Goal: Task Accomplishment & Management: Manage account settings

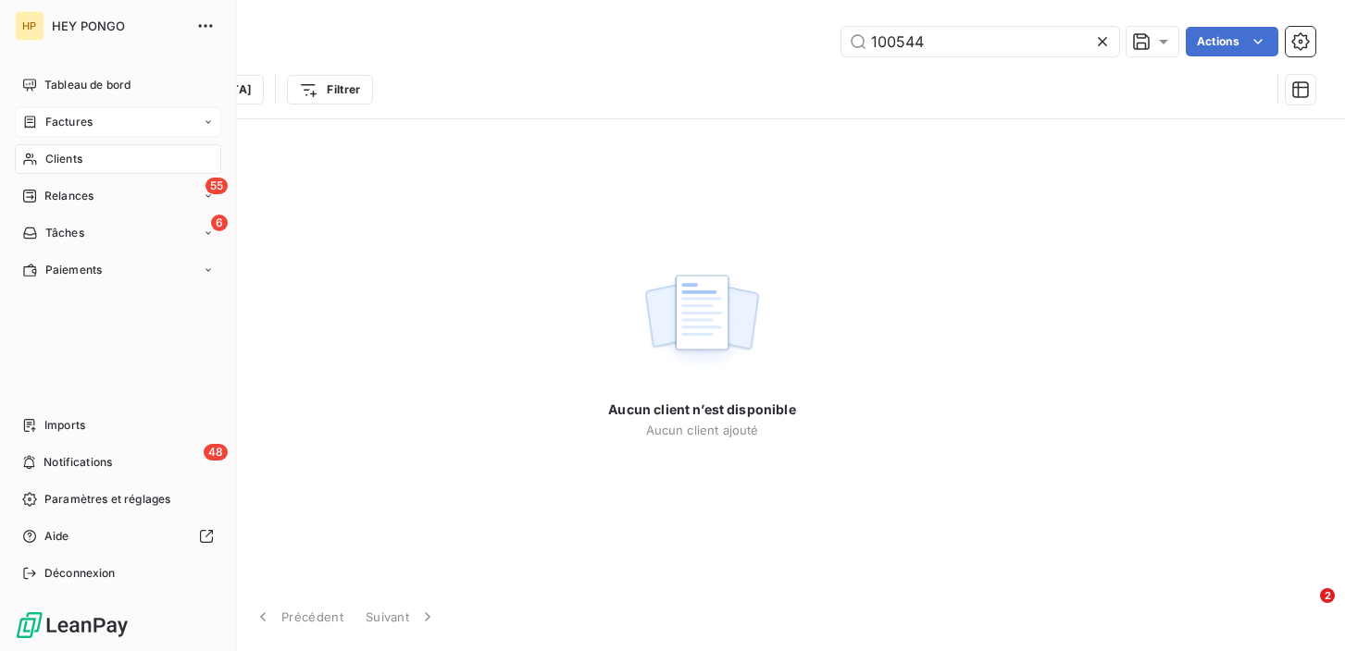
type input "100544"
click at [28, 109] on div "Factures" at bounding box center [118, 122] width 206 height 30
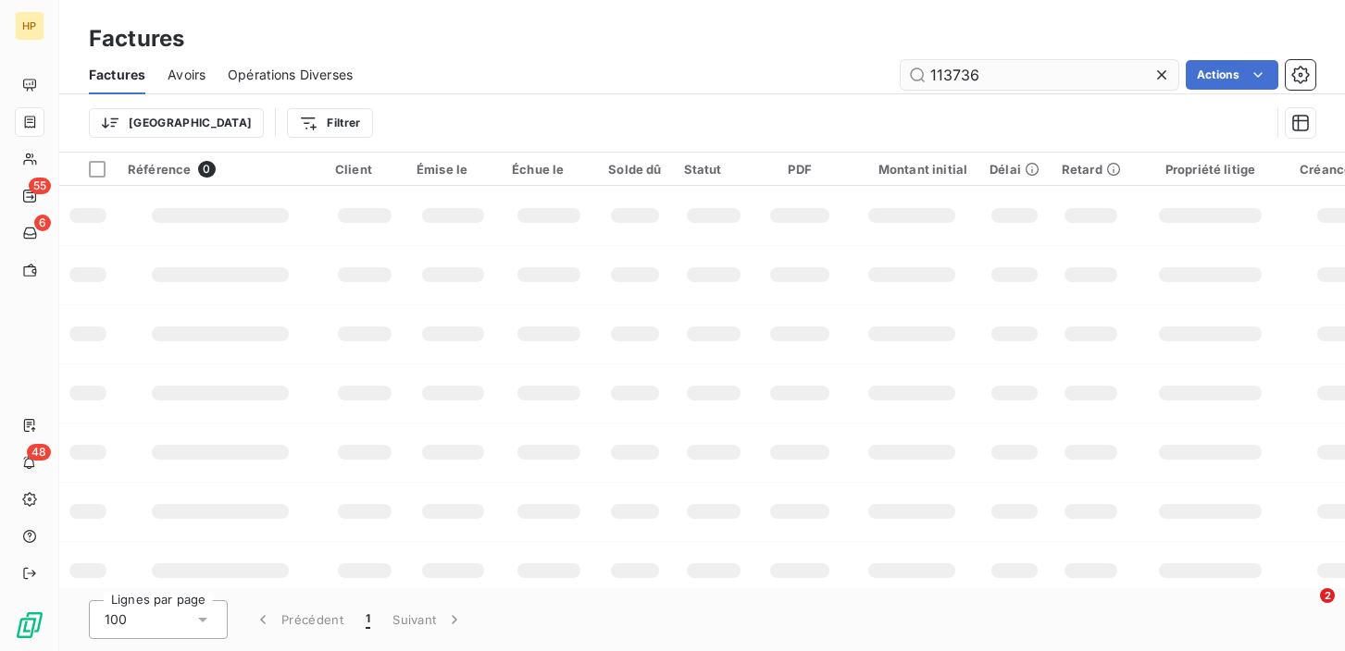
drag, startPoint x: 984, startPoint y: 73, endPoint x: 921, endPoint y: 72, distance: 62.9
click at [920, 72] on input "113736" at bounding box center [1039, 75] width 278 height 30
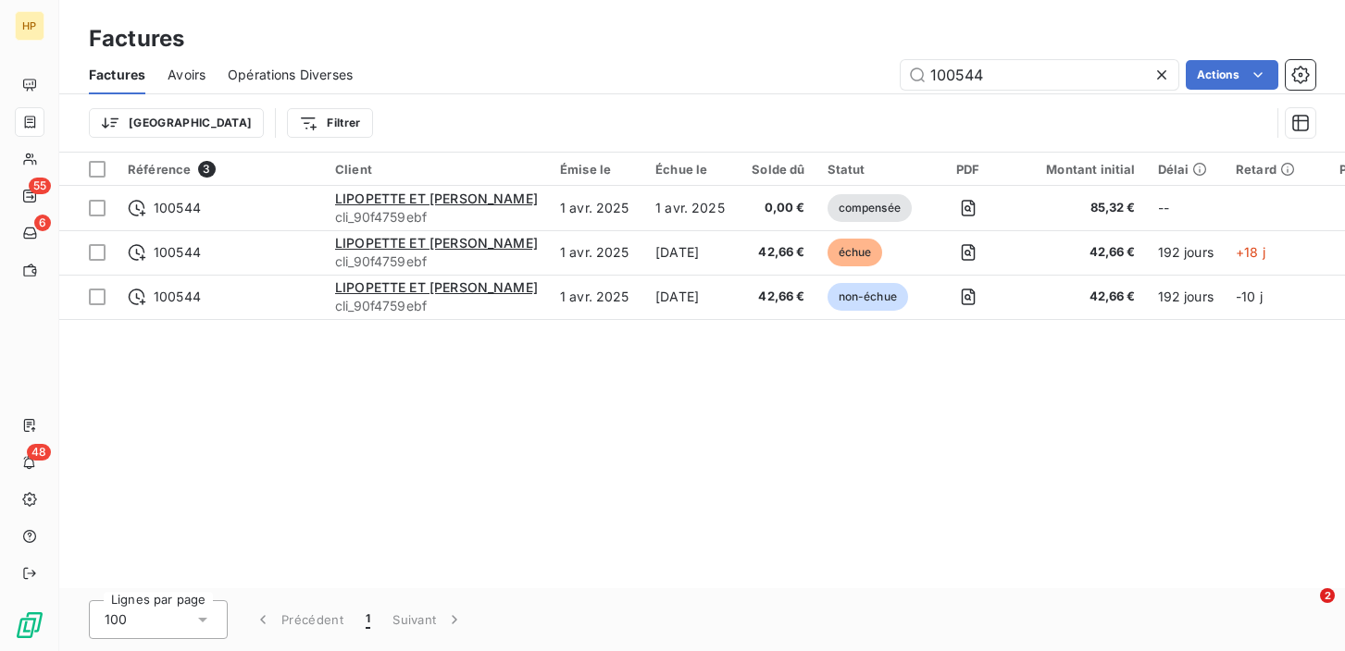
type input "100544"
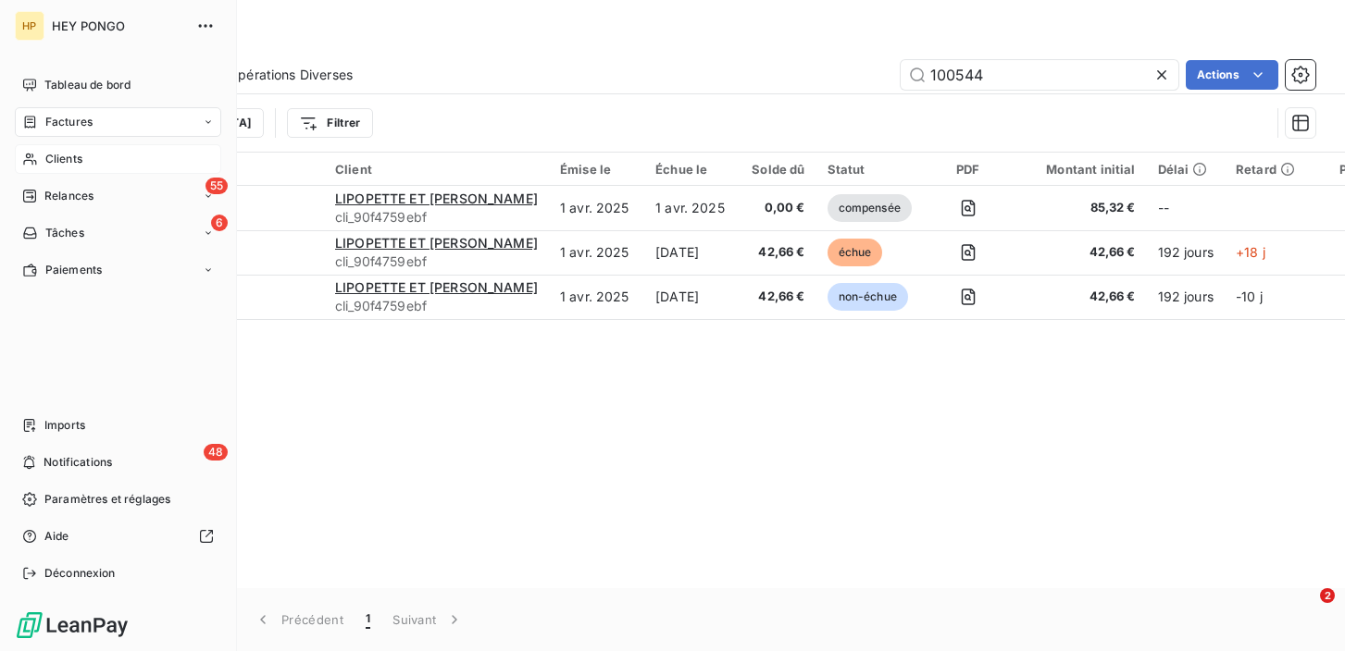
click at [65, 159] on span "Clients" at bounding box center [63, 159] width 37 height 17
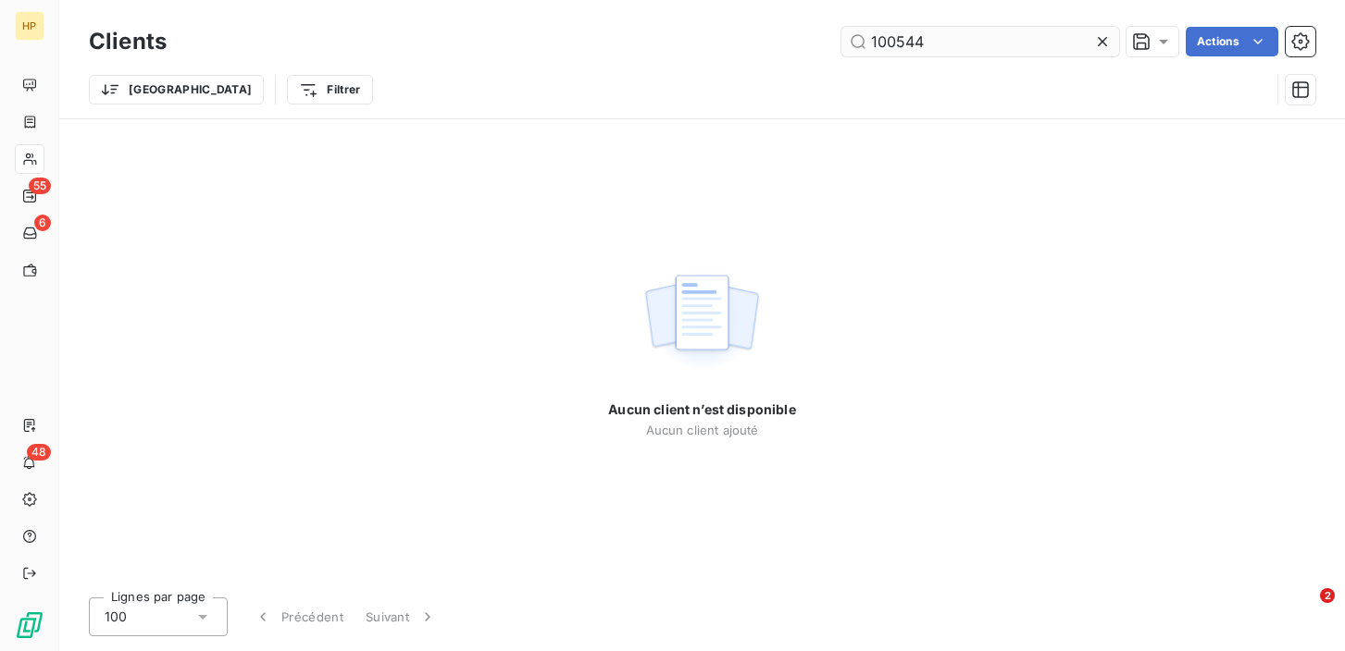
drag, startPoint x: 938, startPoint y: 42, endPoint x: 858, endPoint y: 33, distance: 80.9
click at [858, 33] on input "100544" at bounding box center [980, 42] width 278 height 30
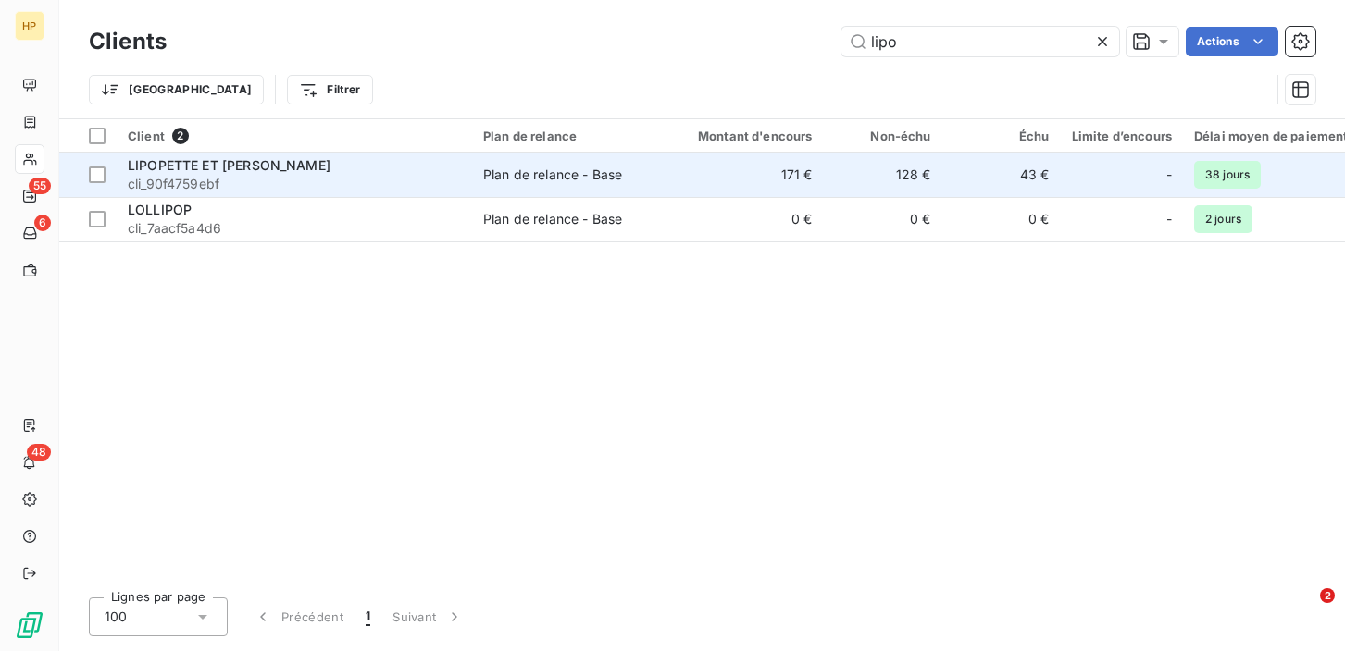
type input "lipo"
click at [203, 169] on span "LIPOPETTE ET [PERSON_NAME]" at bounding box center [229, 165] width 203 height 16
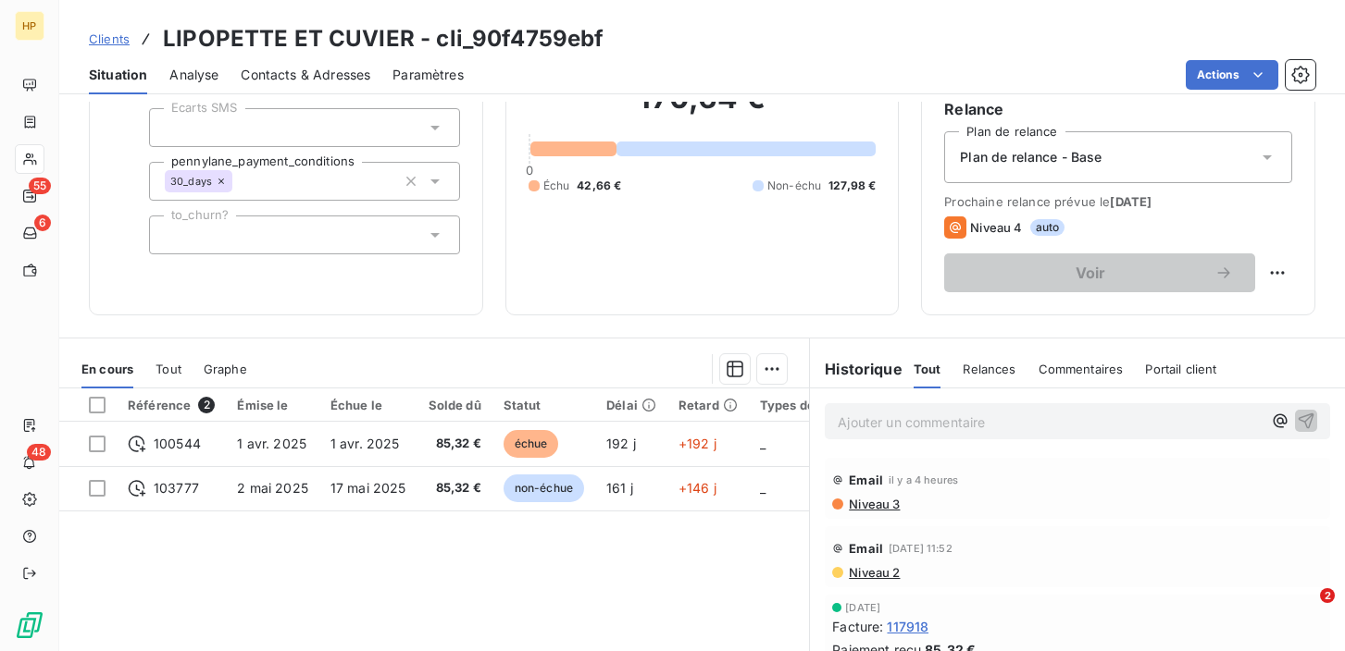
scroll to position [178, 0]
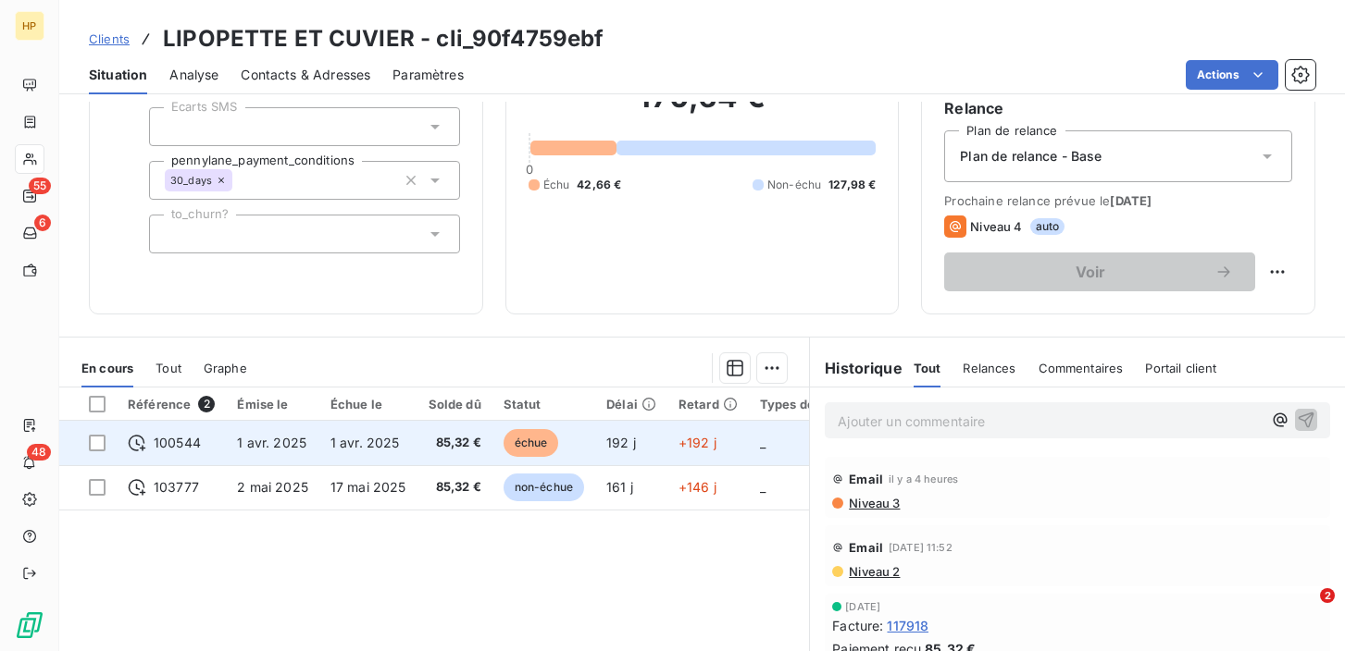
click at [333, 441] on span "1 avr. 2025" at bounding box center [364, 443] width 69 height 16
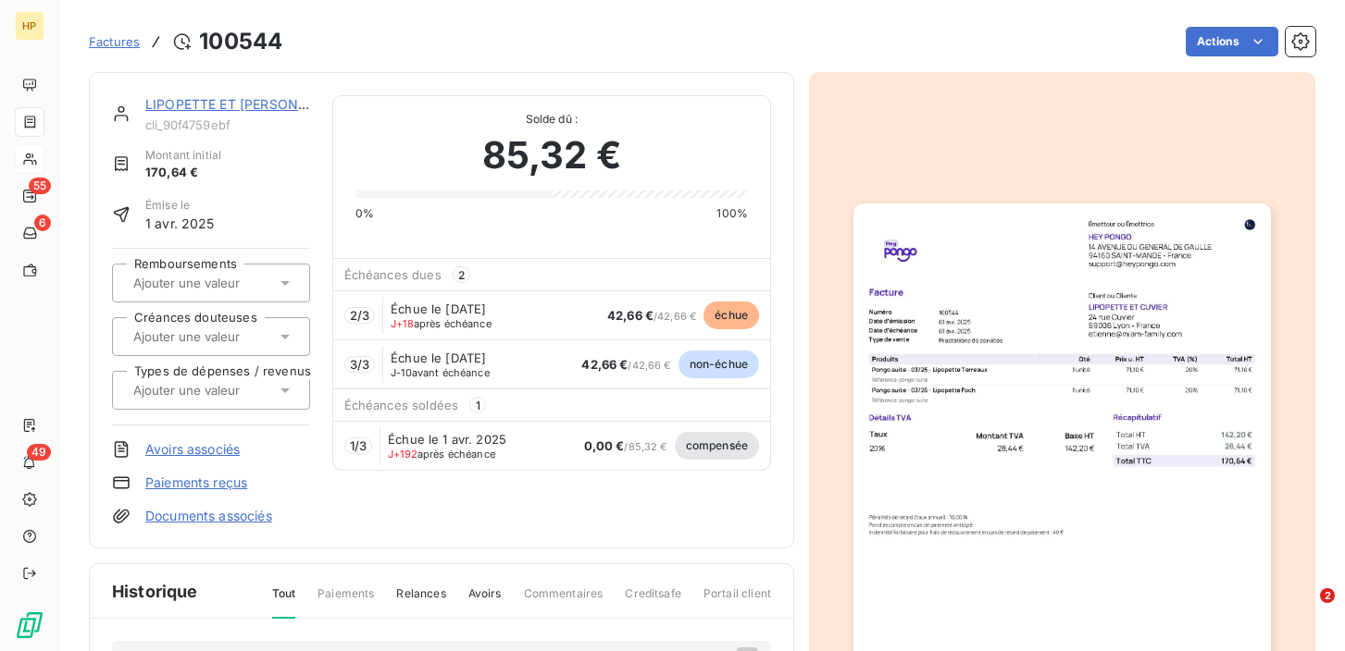
click at [176, 102] on link "LIPOPETTE ET [PERSON_NAME]" at bounding box center [246, 104] width 203 height 16
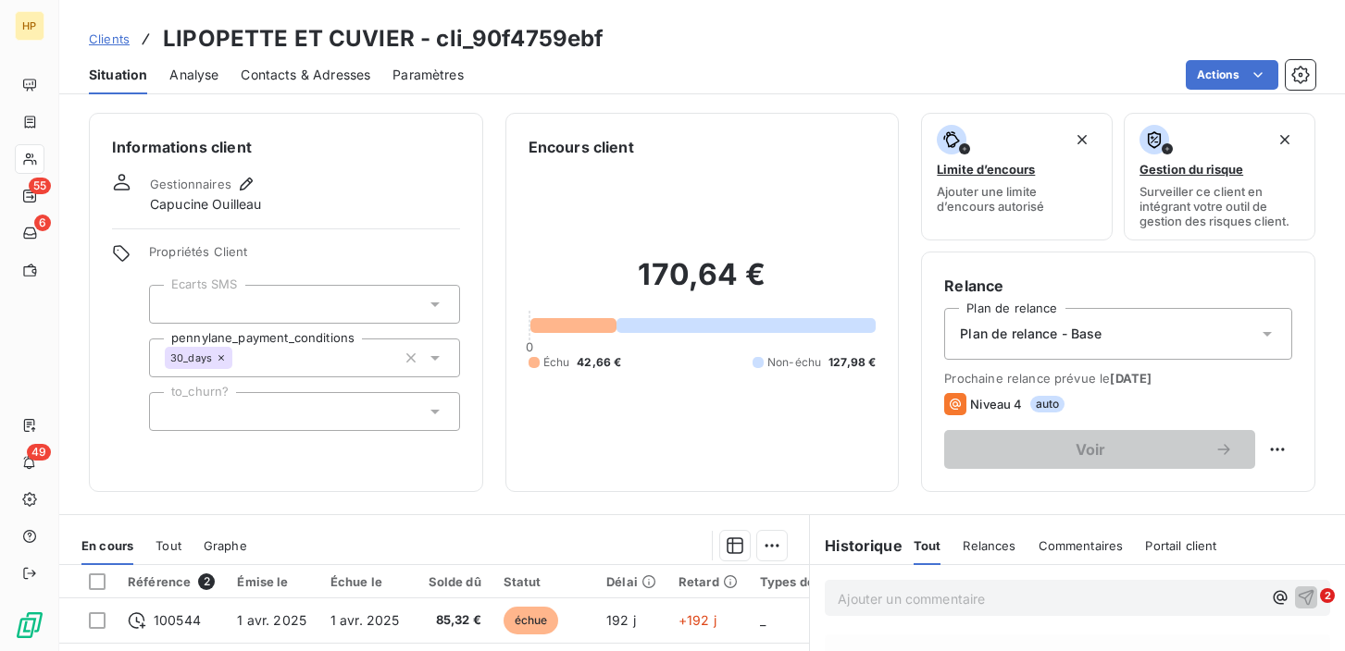
scroll to position [49, 0]
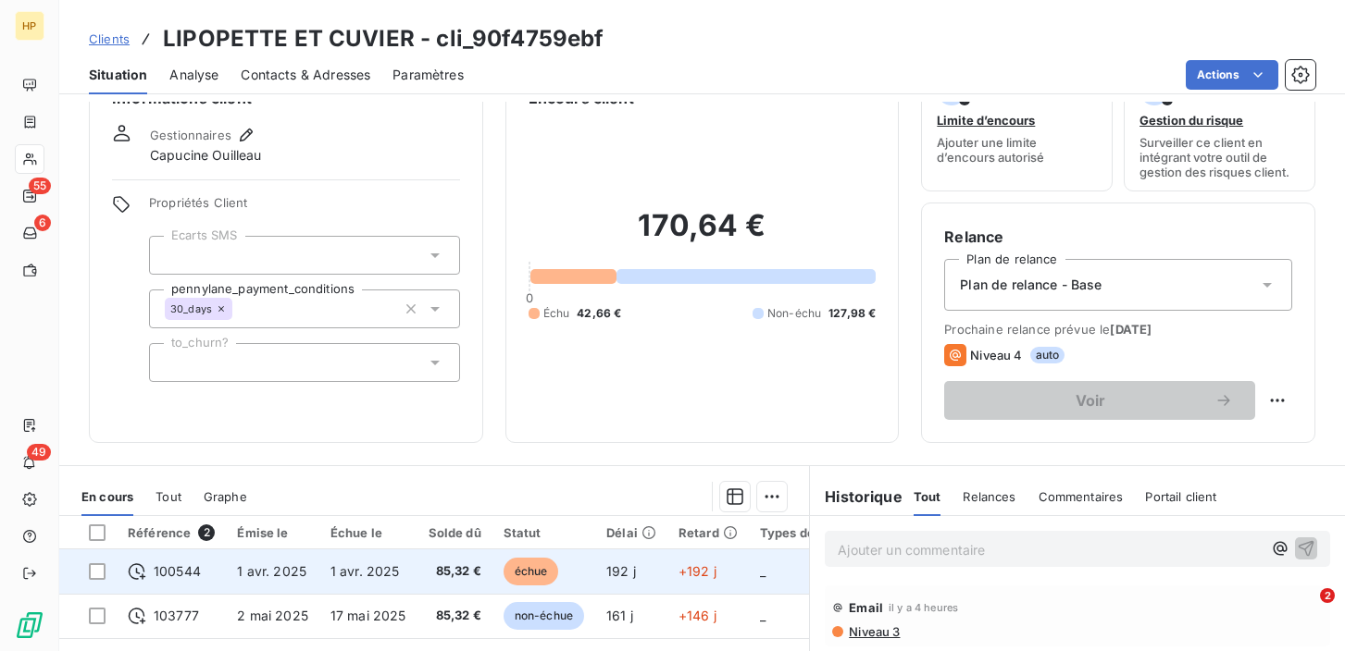
click at [321, 575] on td "1 avr. 2025" at bounding box center [368, 572] width 98 height 44
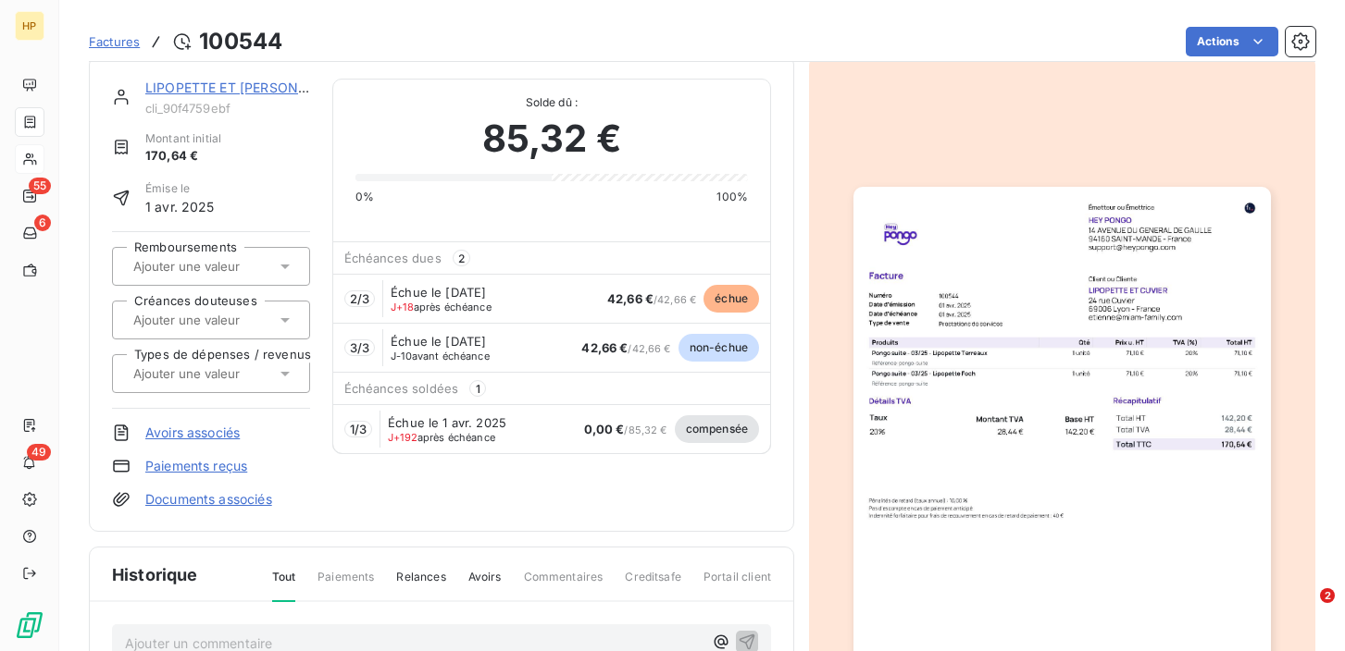
scroll to position [17, 0]
click at [587, 292] on div "2 / 3 Échue le [DATE] J+18 après échéance 42,66 € / 42,66 € échue" at bounding box center [551, 299] width 437 height 49
click at [511, 302] on div "Échue le [DATE] J+18 après échéance" at bounding box center [451, 300] width 120 height 28
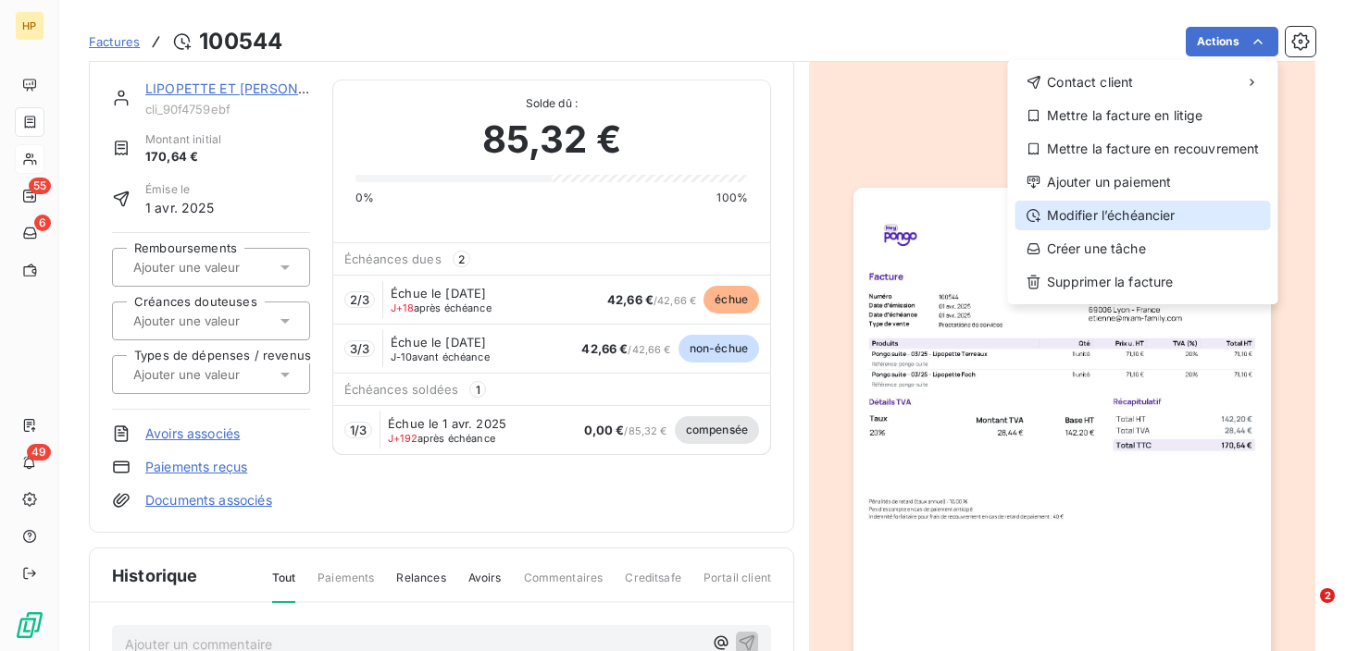
click at [1117, 209] on div "Modifier l’échéancier" at bounding box center [1142, 216] width 255 height 30
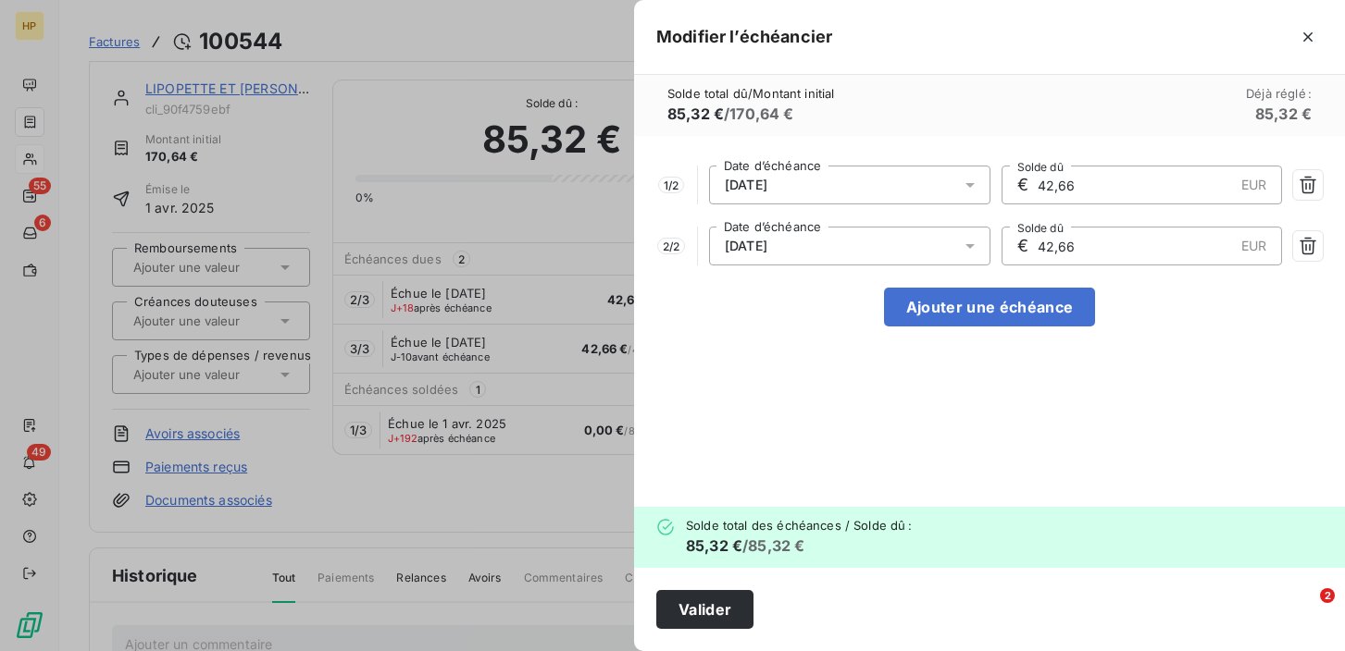
click at [850, 180] on div "[DATE]" at bounding box center [849, 185] width 281 height 39
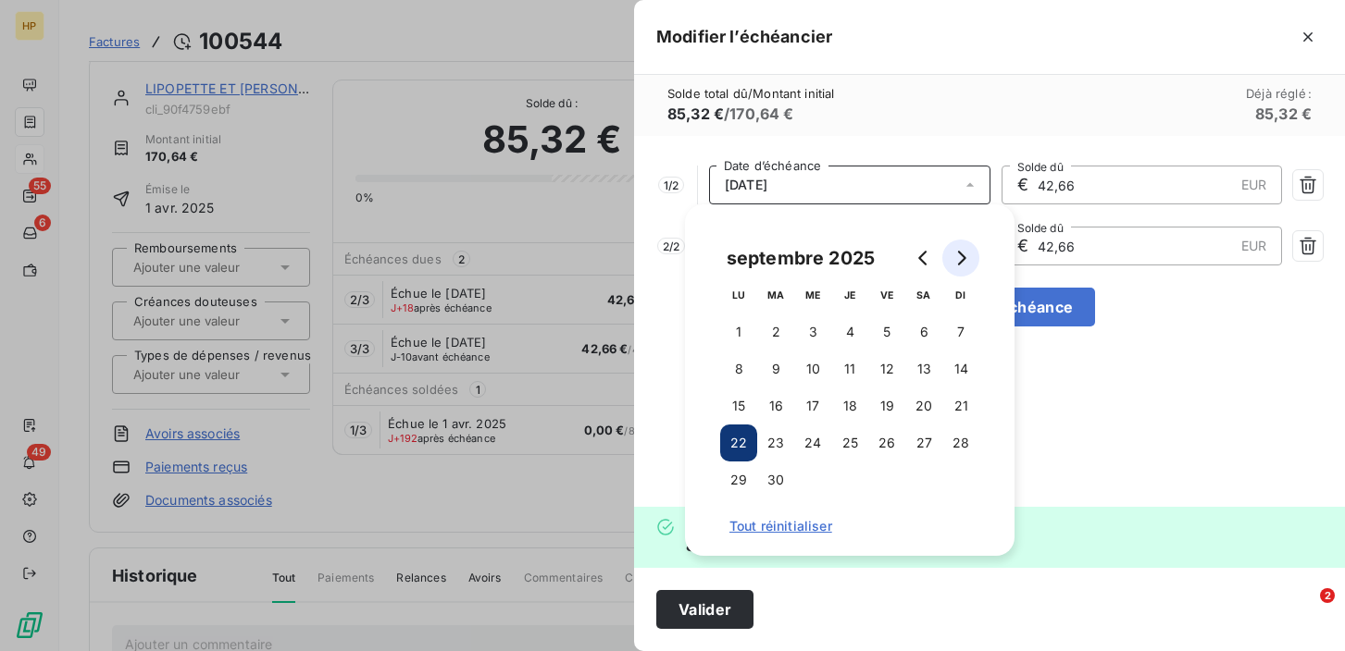
click at [958, 258] on icon "Go to next month" at bounding box center [960, 258] width 15 height 15
click at [887, 438] on button "24" at bounding box center [886, 443] width 37 height 37
click at [889, 440] on button "24" at bounding box center [886, 443] width 37 height 37
click at [1142, 428] on div "1 / 2 [DATE] Date d’échéance € 42,66 EUR Solde dû 2 / 2 [DATE] Date d’échéance …" at bounding box center [989, 321] width 711 height 371
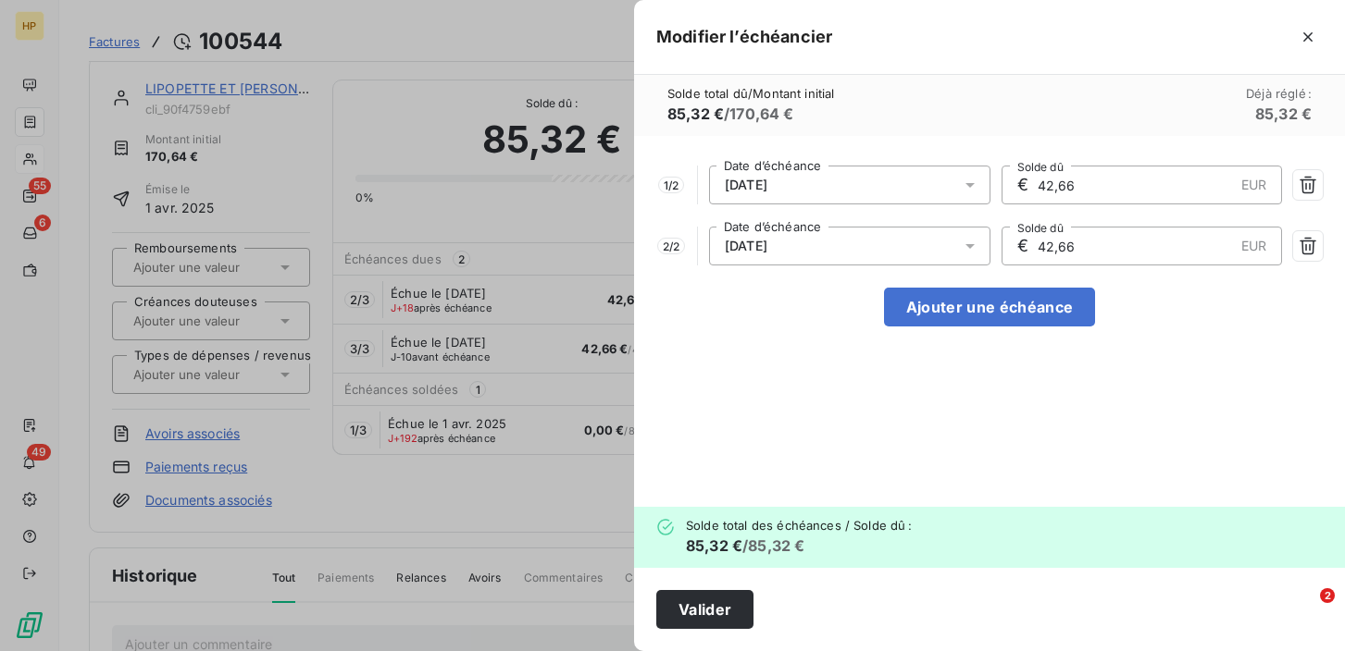
click at [815, 240] on div "[DATE]" at bounding box center [849, 246] width 281 height 39
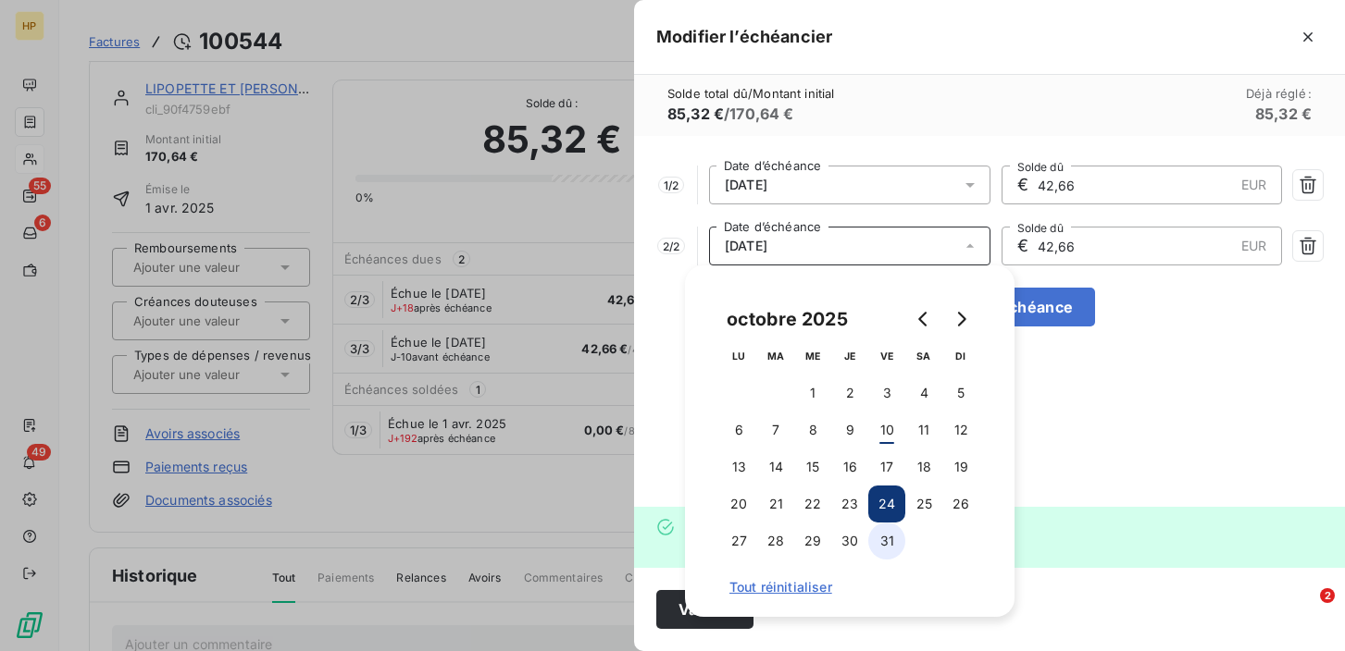
click at [886, 533] on button "31" at bounding box center [886, 541] width 37 height 37
click at [1065, 479] on div "1 / 2 [DATE] Date d’échéance € 42,66 EUR Solde dû 2 / 2 [DATE] Date d’échéance …" at bounding box center [989, 321] width 711 height 371
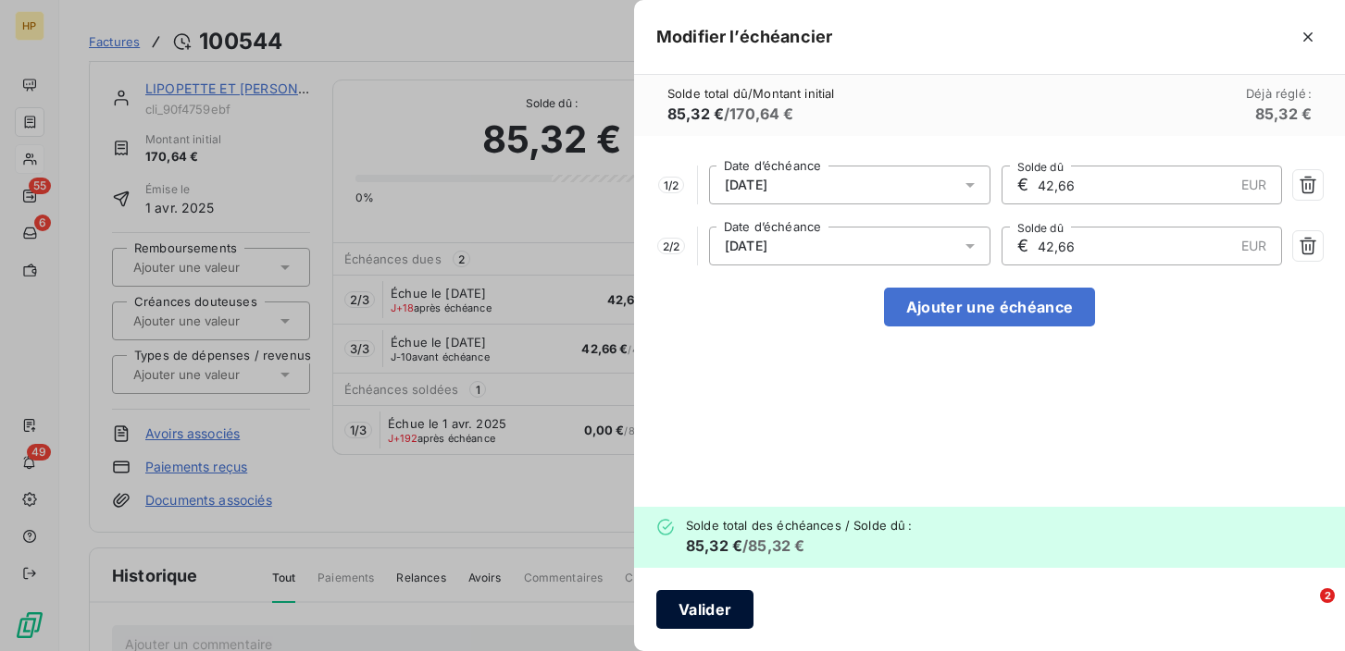
click at [691, 614] on button "Valider" at bounding box center [704, 609] width 97 height 39
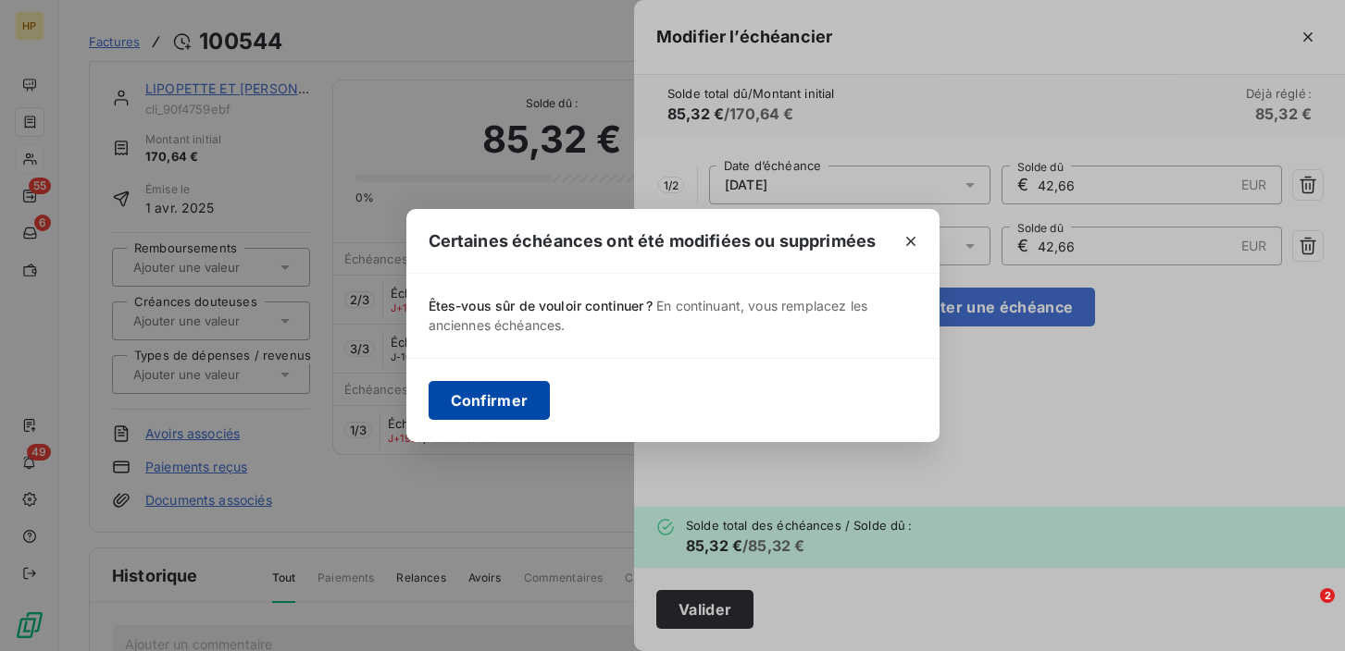
click at [492, 406] on button "Confirmer" at bounding box center [489, 400] width 122 height 39
